Goal: Task Accomplishment & Management: Use online tool/utility

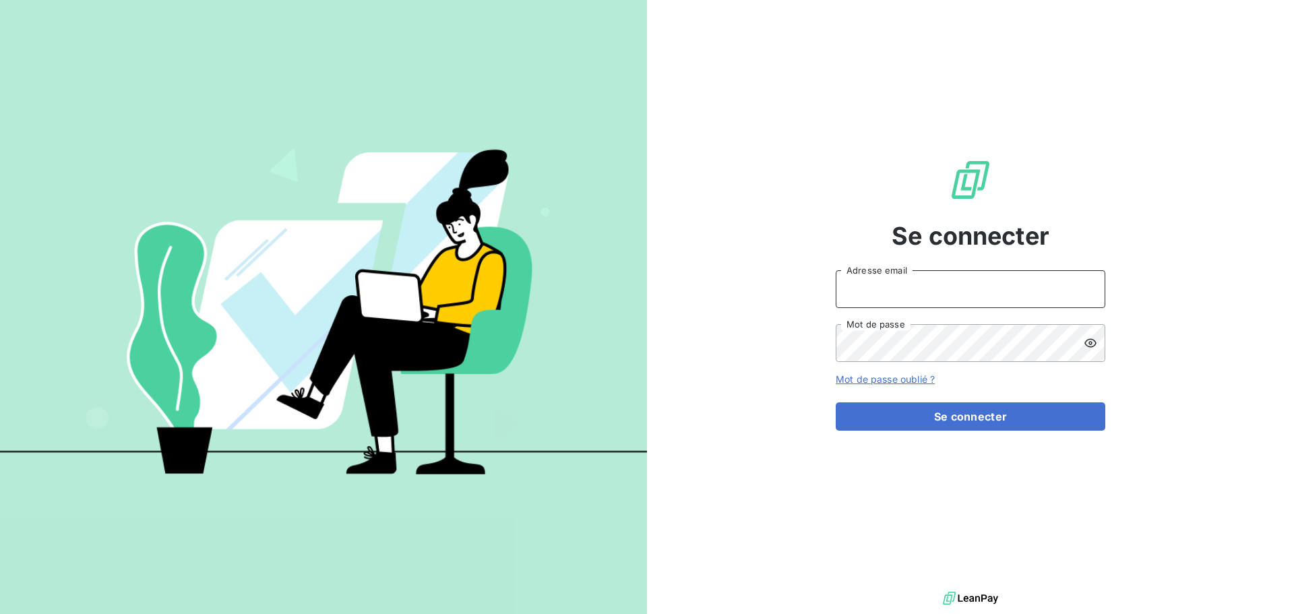
click at [906, 292] on input "Adresse email" at bounding box center [971, 289] width 270 height 38
type input "[EMAIL_ADDRESS][DOMAIN_NAME]"
click at [836, 402] on button "Se connecter" at bounding box center [971, 416] width 270 height 28
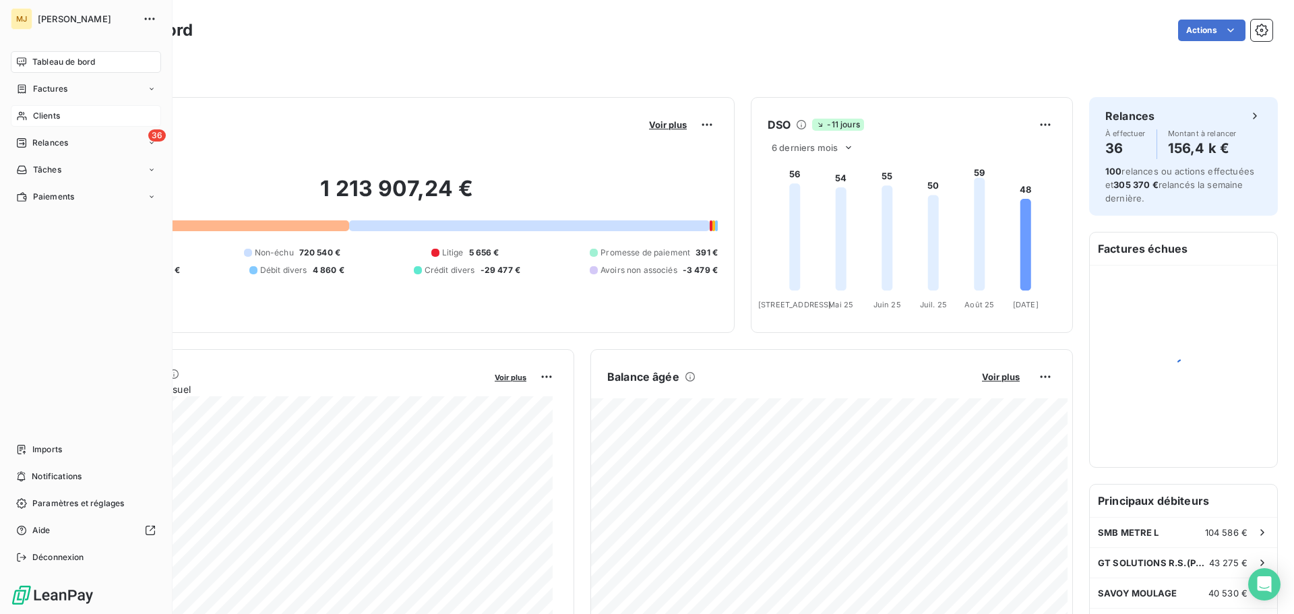
click at [51, 109] on div "Clients" at bounding box center [86, 116] width 150 height 22
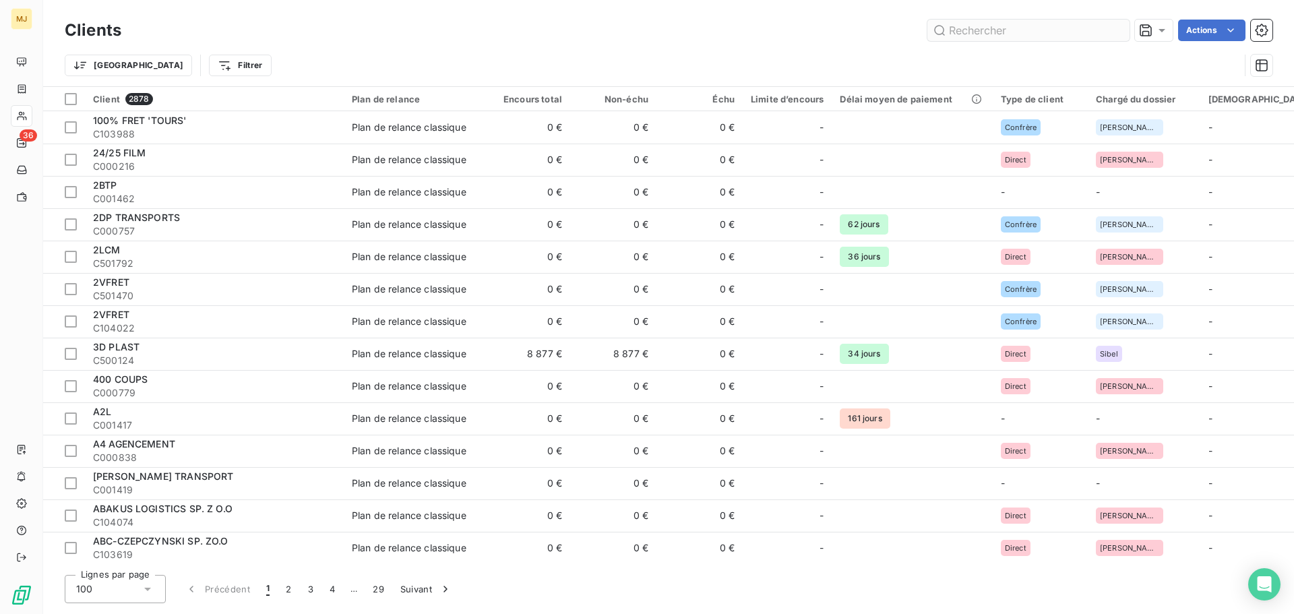
click at [988, 30] on input "text" at bounding box center [1028, 31] width 202 height 22
click at [1012, 38] on input "text" at bounding box center [1028, 31] width 202 height 22
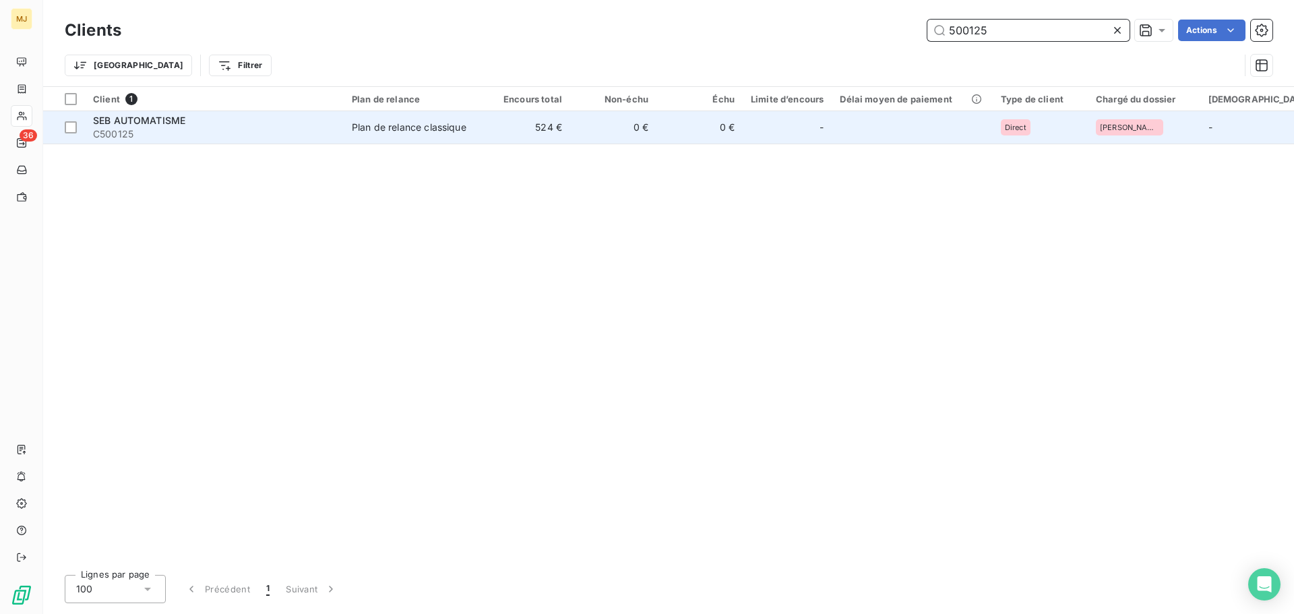
type input "500125"
click at [244, 130] on span "C500125" at bounding box center [214, 133] width 243 height 13
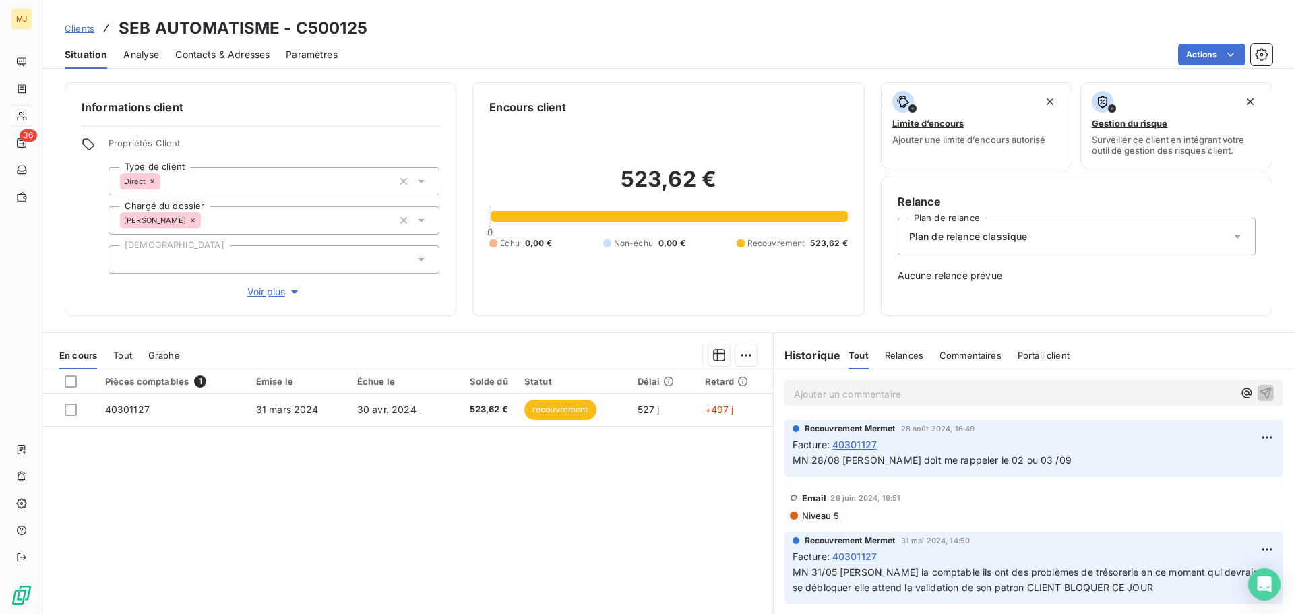
click at [847, 394] on p "Ajouter un commentaire ﻿" at bounding box center [1013, 394] width 439 height 17
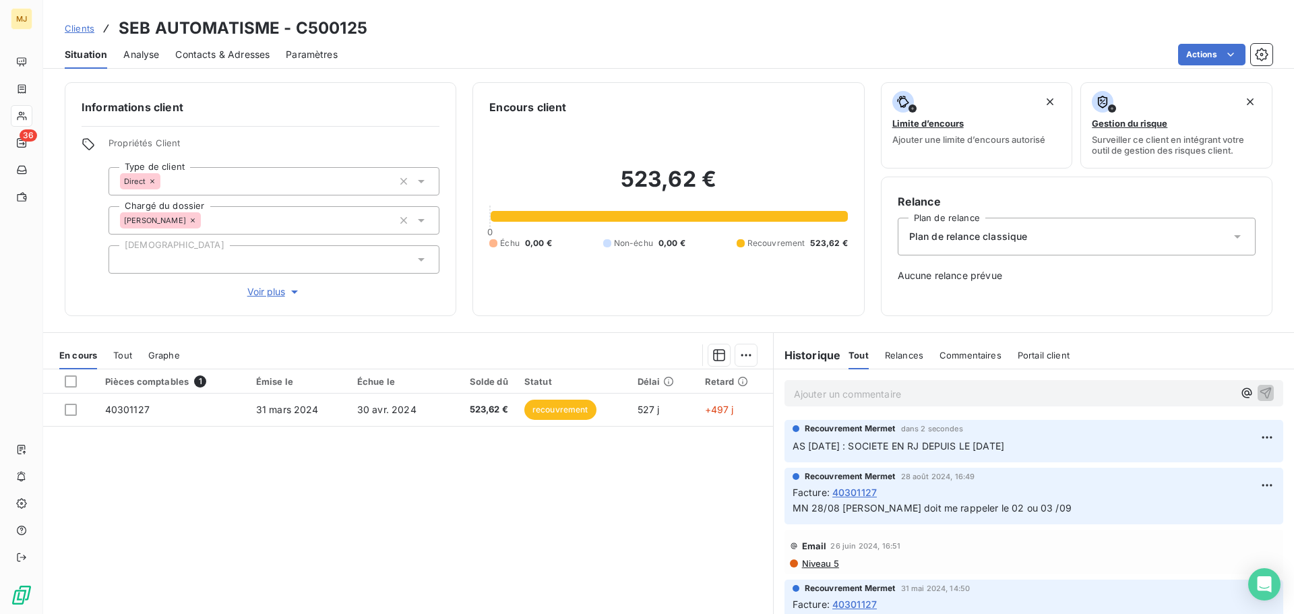
click at [333, 257] on div at bounding box center [274, 259] width 331 height 28
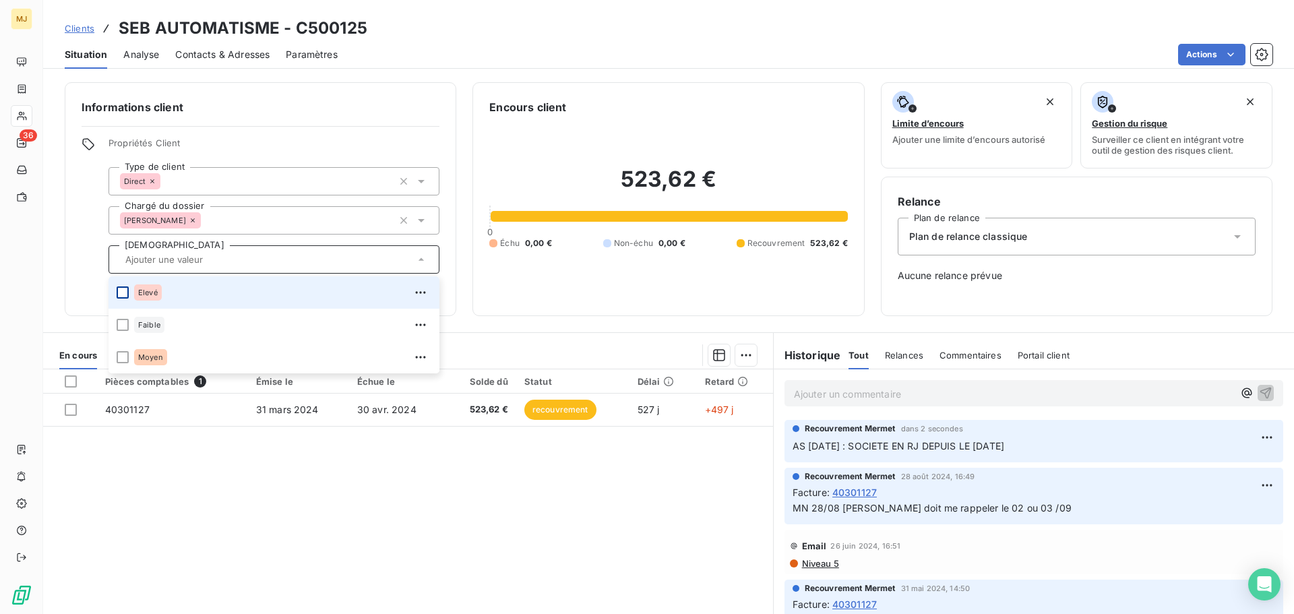
click at [119, 297] on div at bounding box center [123, 292] width 12 height 12
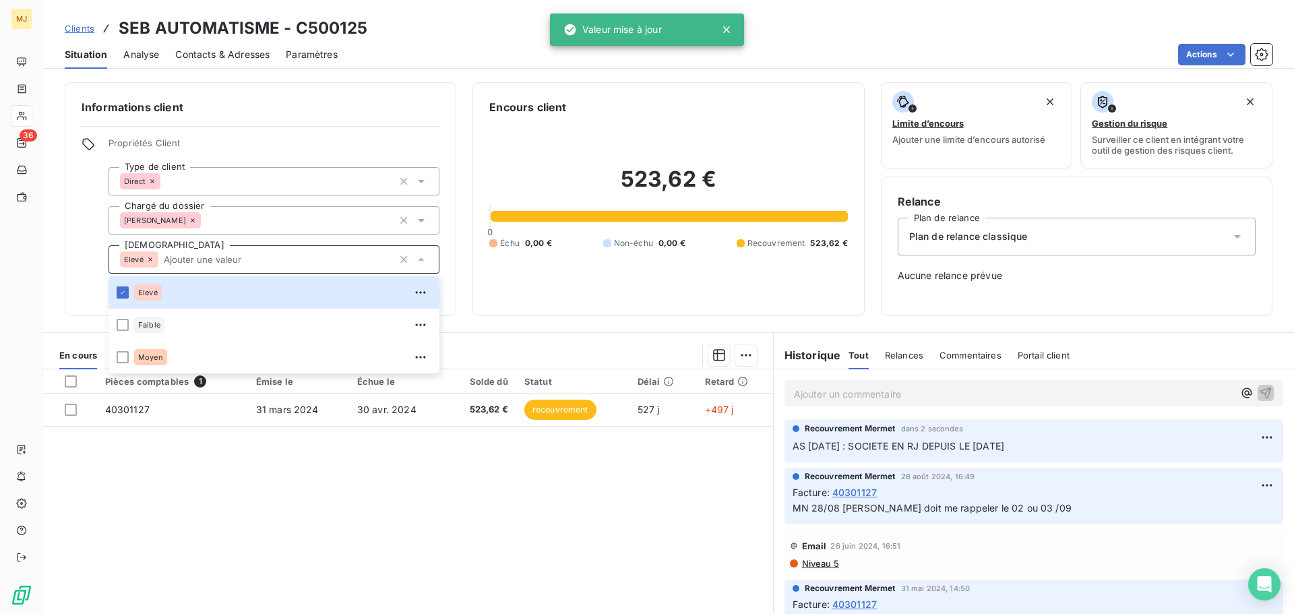
click at [235, 516] on div "Pièces comptables 1 Émise le Échue le Solde dû Statut Délai Retard 40301127 31 …" at bounding box center [408, 498] width 730 height 259
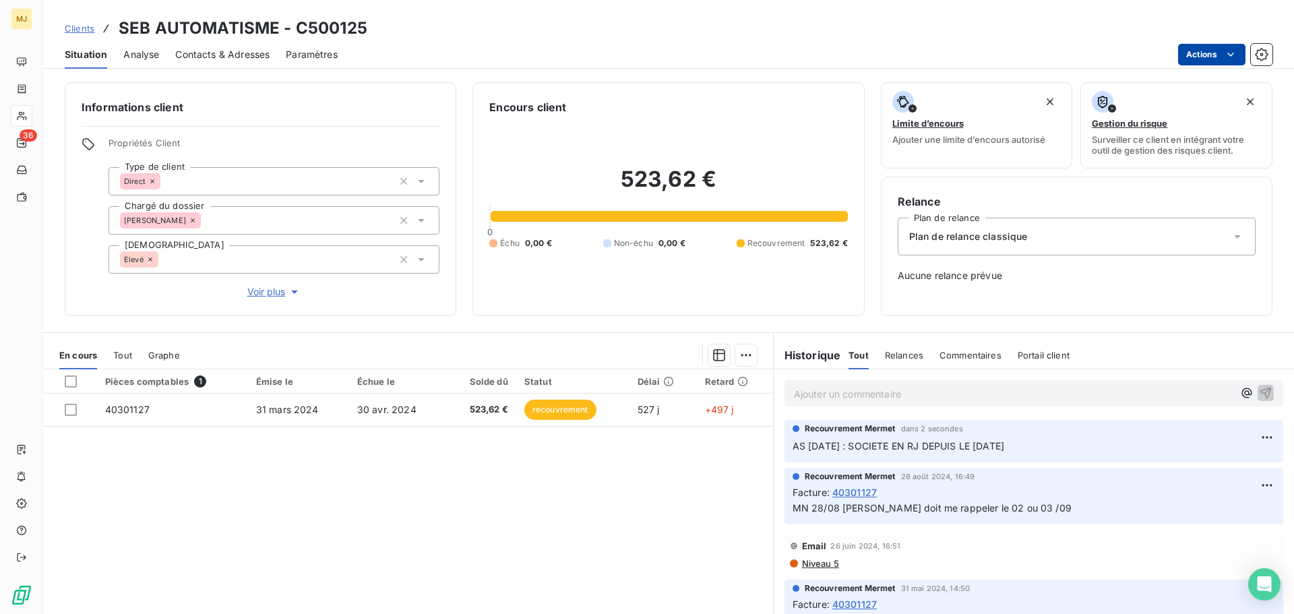
click at [1195, 59] on html "MJ 36 Clients SEB AUTOMATISME - C500125 Situation Analyse Contacts & Adresses P…" at bounding box center [647, 307] width 1294 height 614
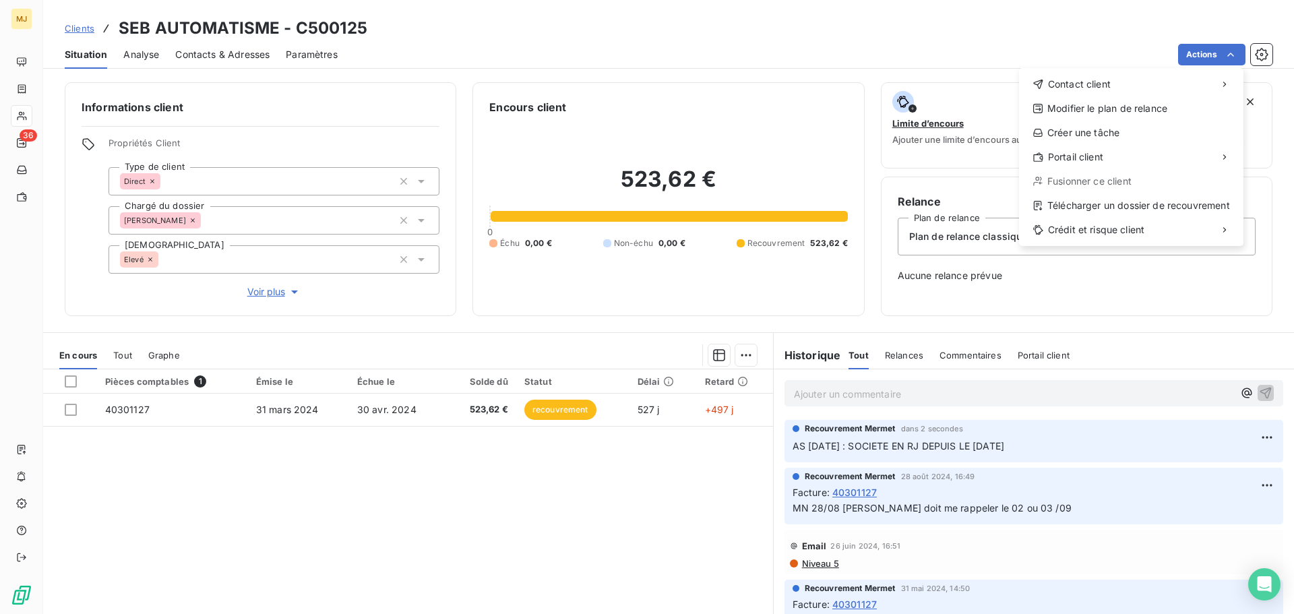
click at [631, 45] on html "MJ 36 Clients SEB AUTOMATISME - C500125 Situation Analyse Contacts & Adresses P…" at bounding box center [647, 307] width 1294 height 614
